Goal: Information Seeking & Learning: Learn about a topic

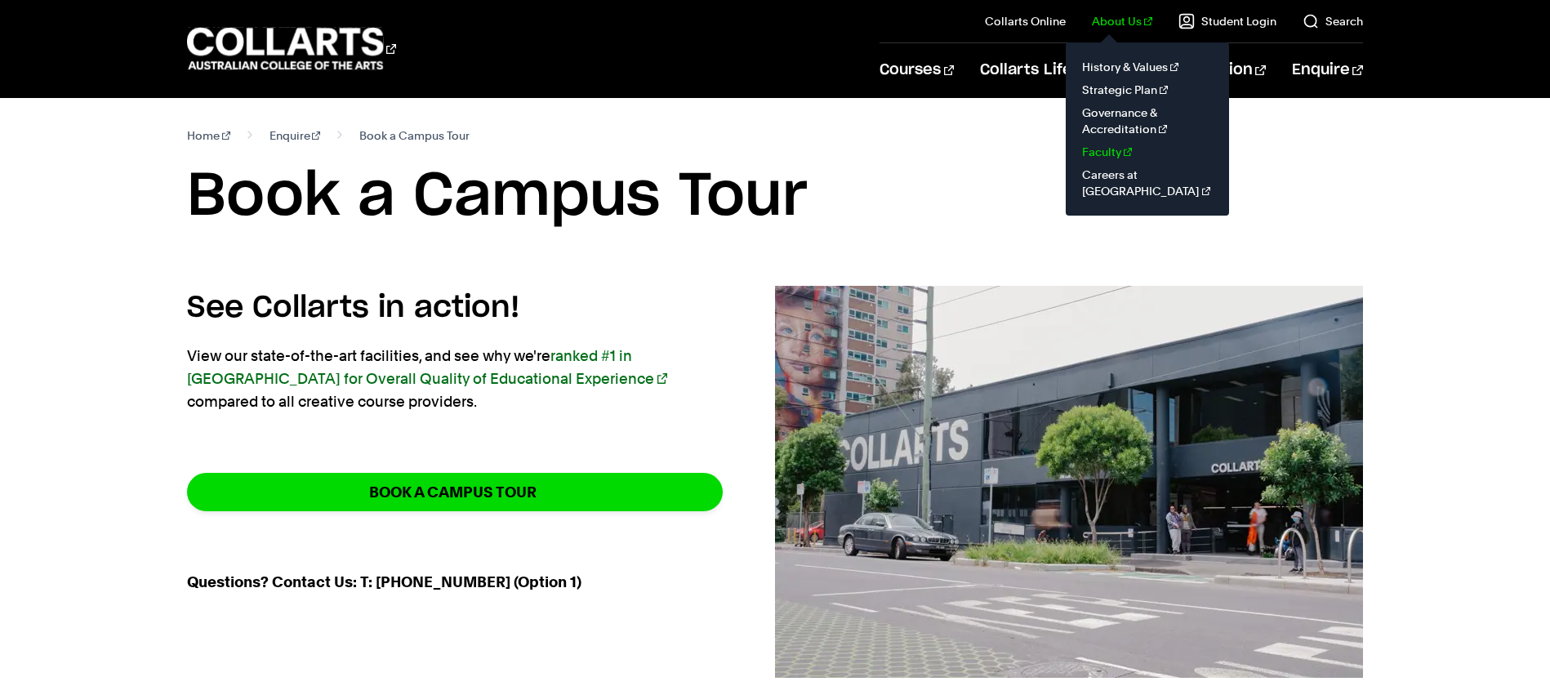
click at [1120, 148] on link "Faculty" at bounding box center [1147, 151] width 137 height 23
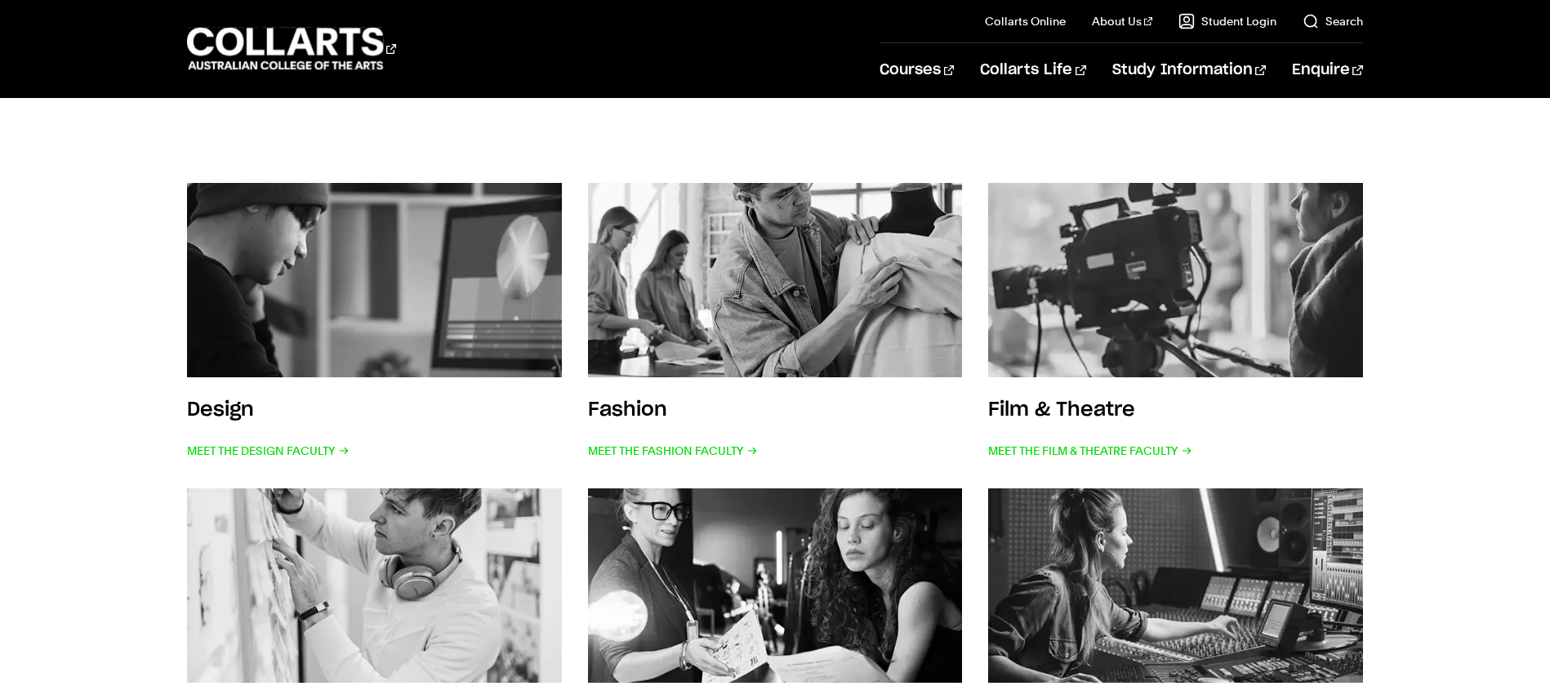
scroll to position [294, 0]
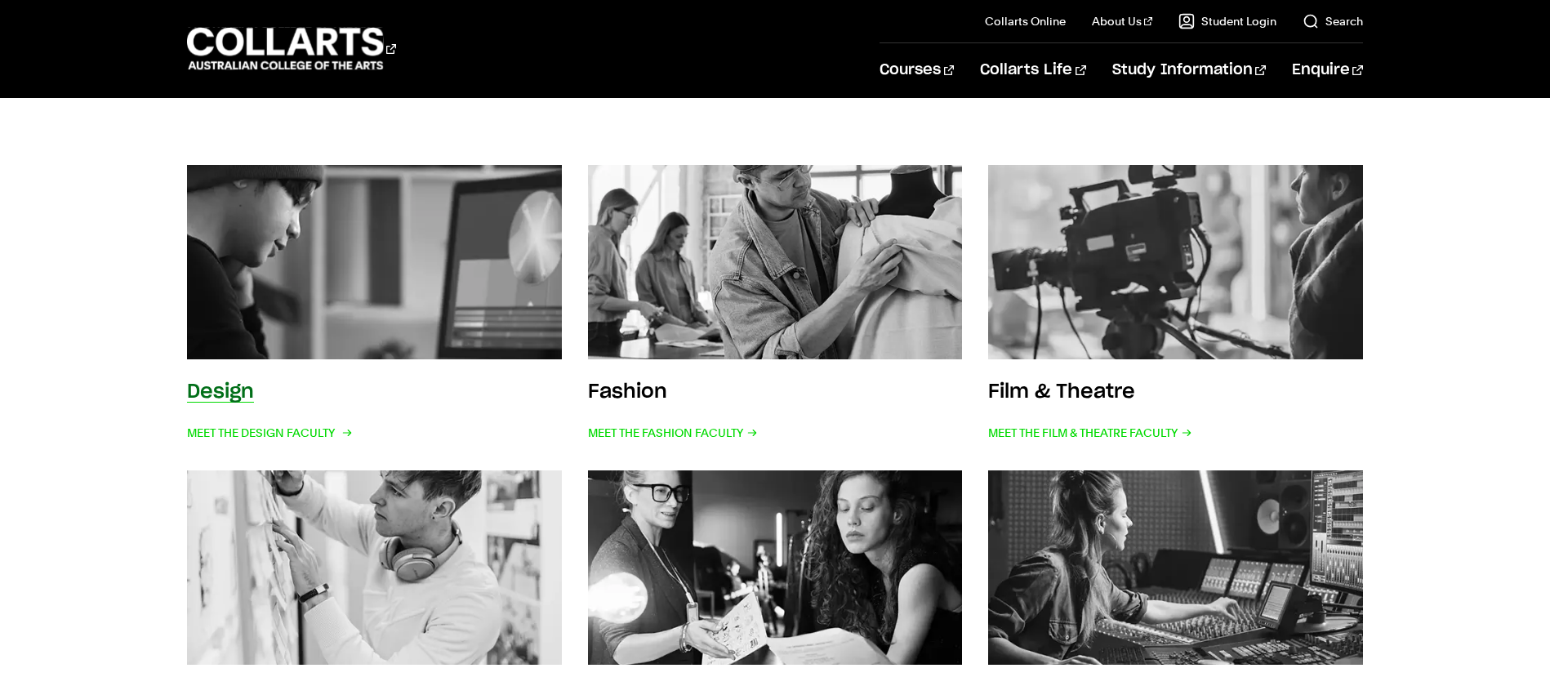
click at [502, 289] on img at bounding box center [374, 262] width 412 height 214
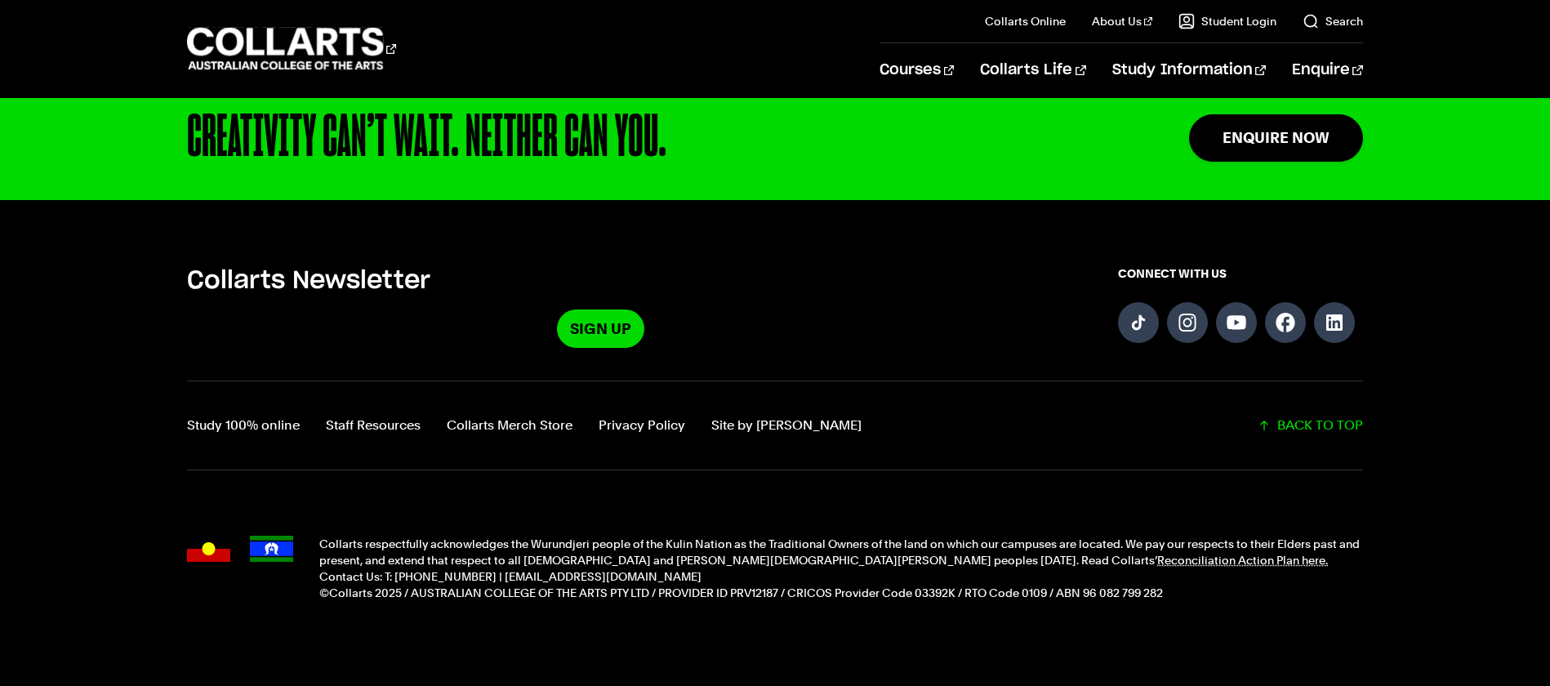
scroll to position [5581, 0]
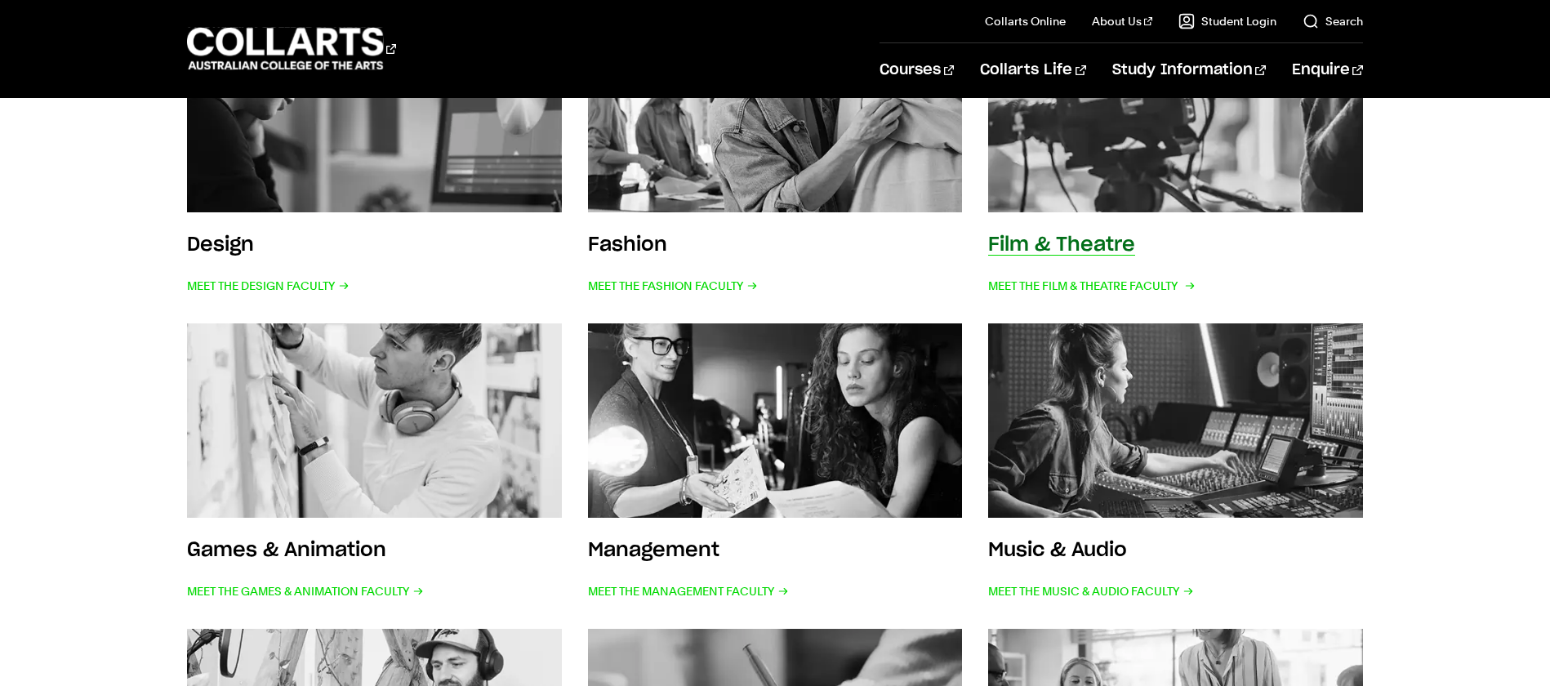
scroll to position [450, 0]
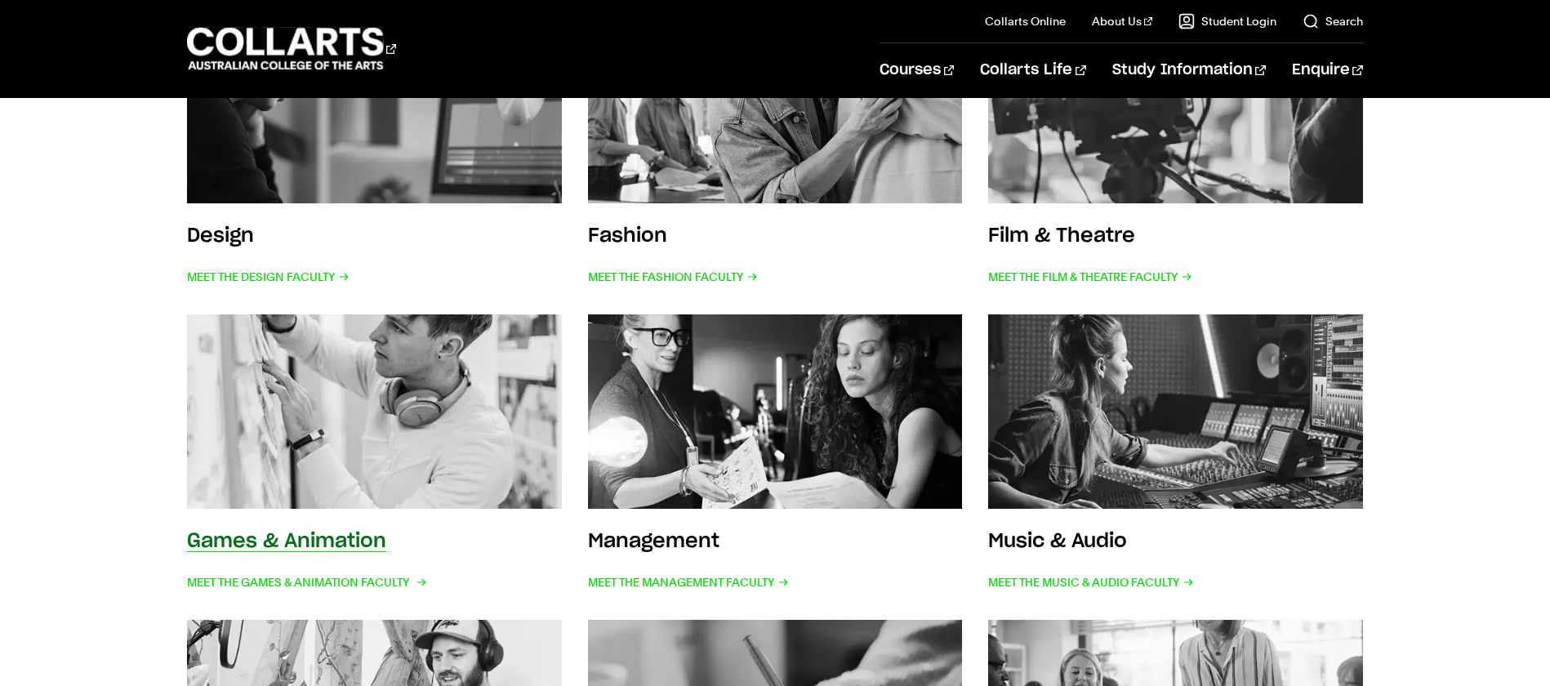
click at [439, 415] on img at bounding box center [374, 412] width 412 height 214
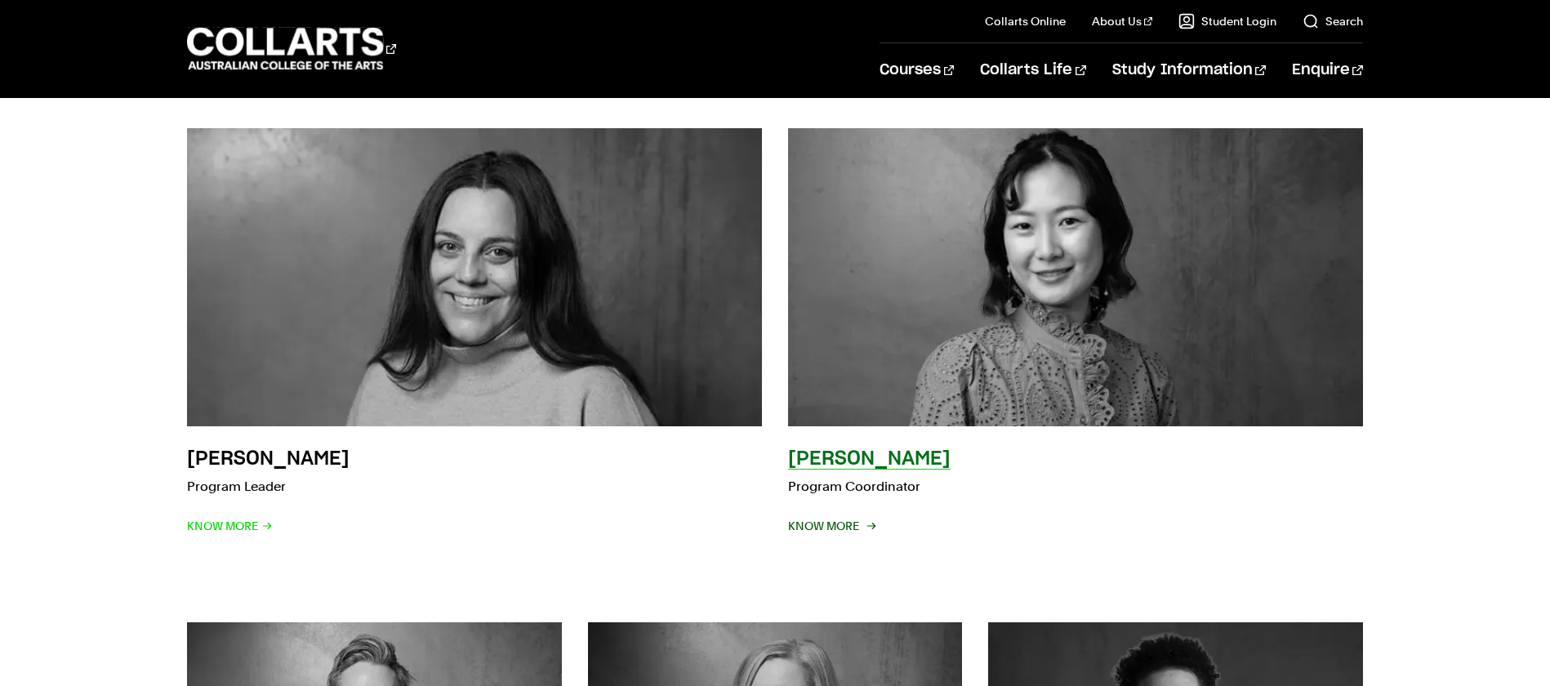
scroll to position [438, 0]
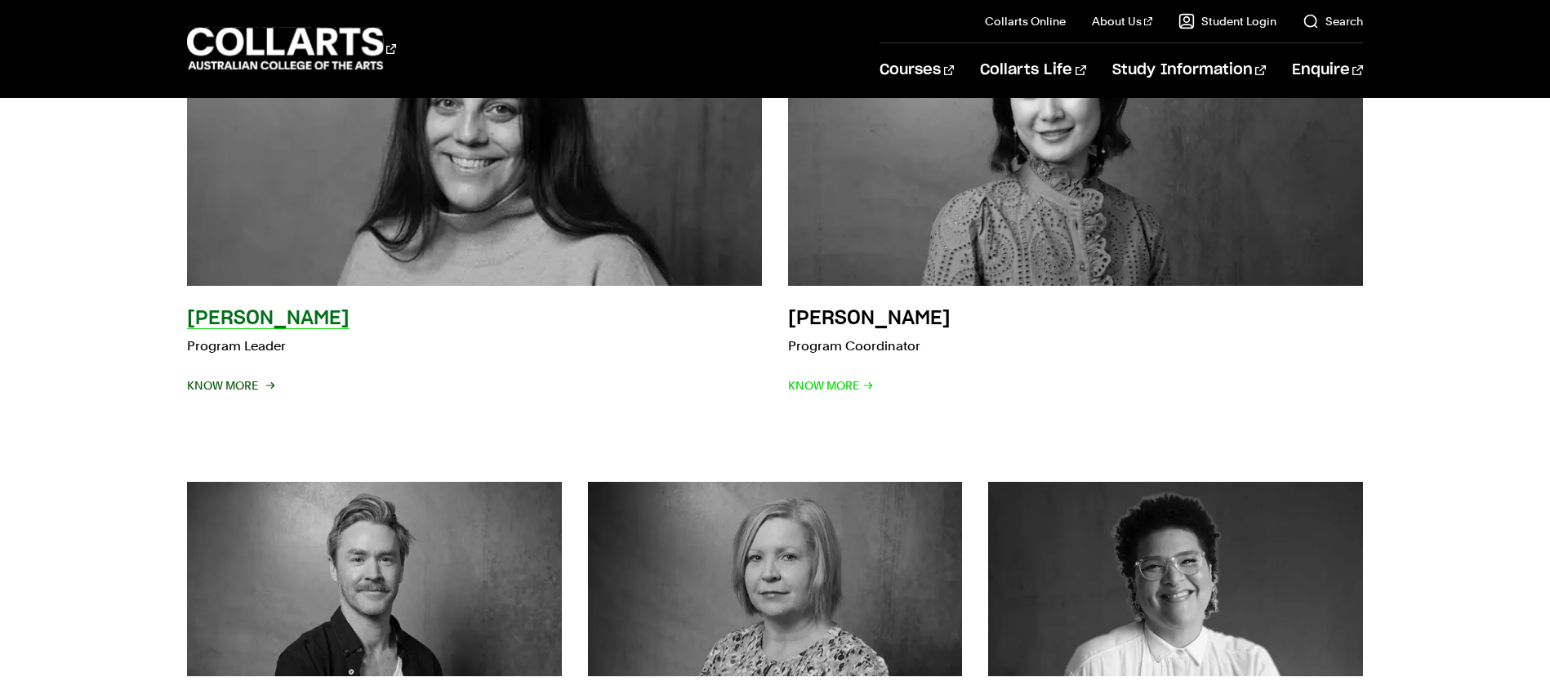
click at [215, 380] on span "Know More" at bounding box center [230, 385] width 86 height 23
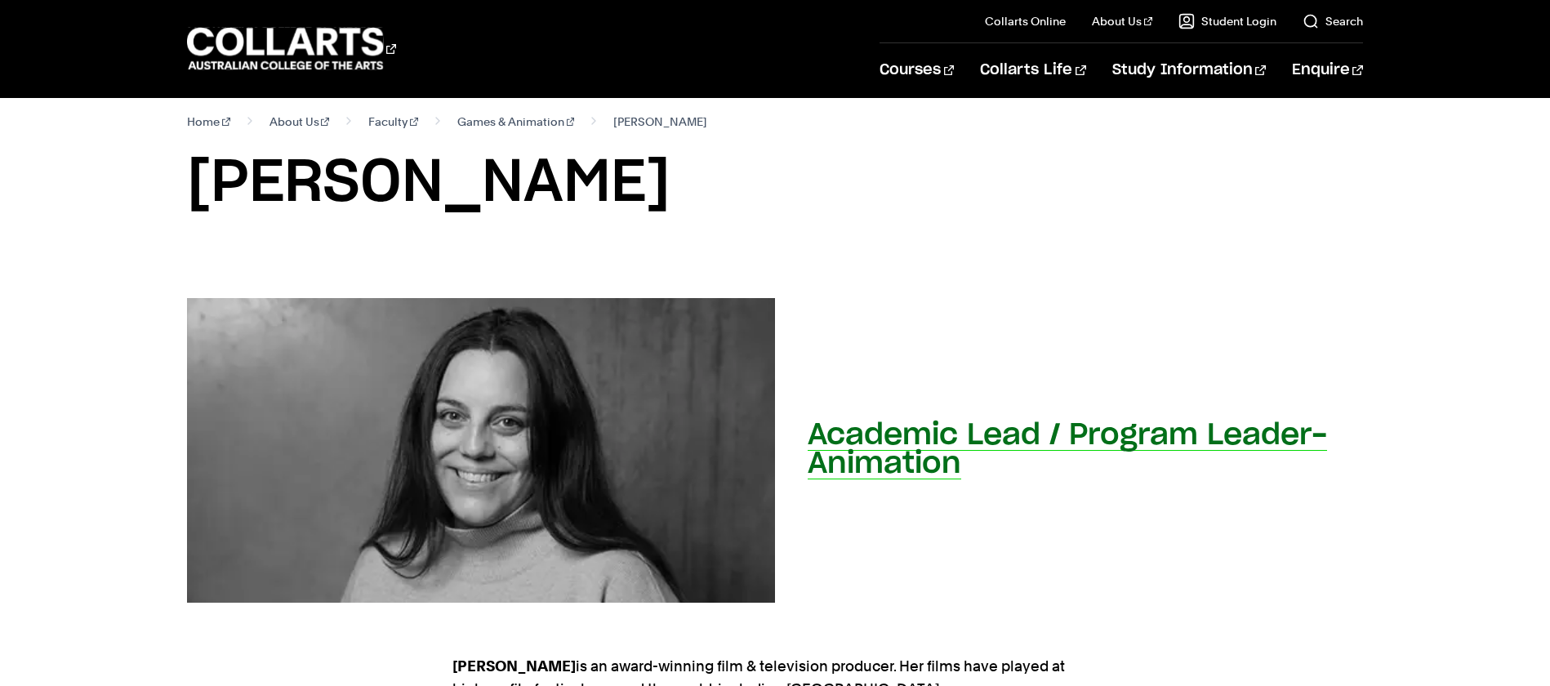
scroll to position [15, 0]
